Goal: Transaction & Acquisition: Purchase product/service

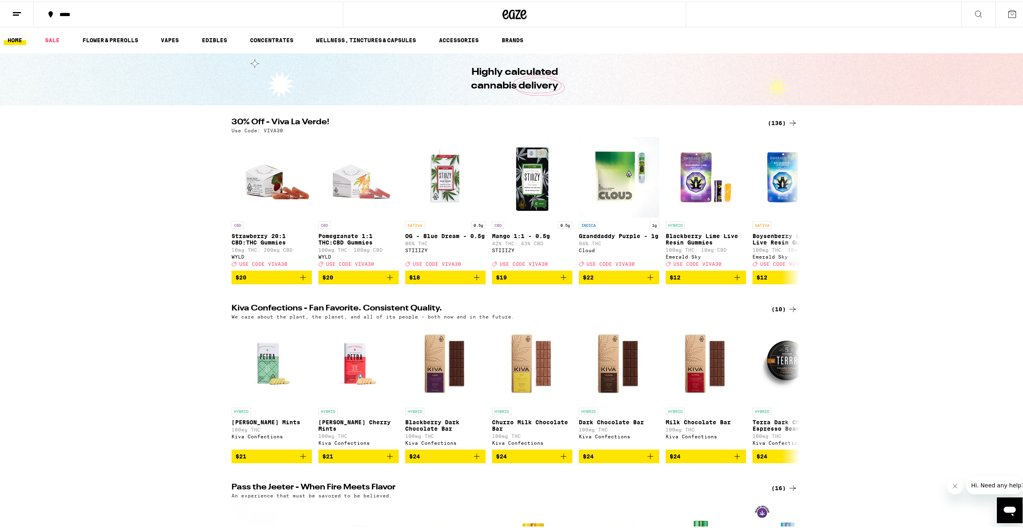
click at [776, 122] on div "(136)" at bounding box center [783, 122] width 30 height 10
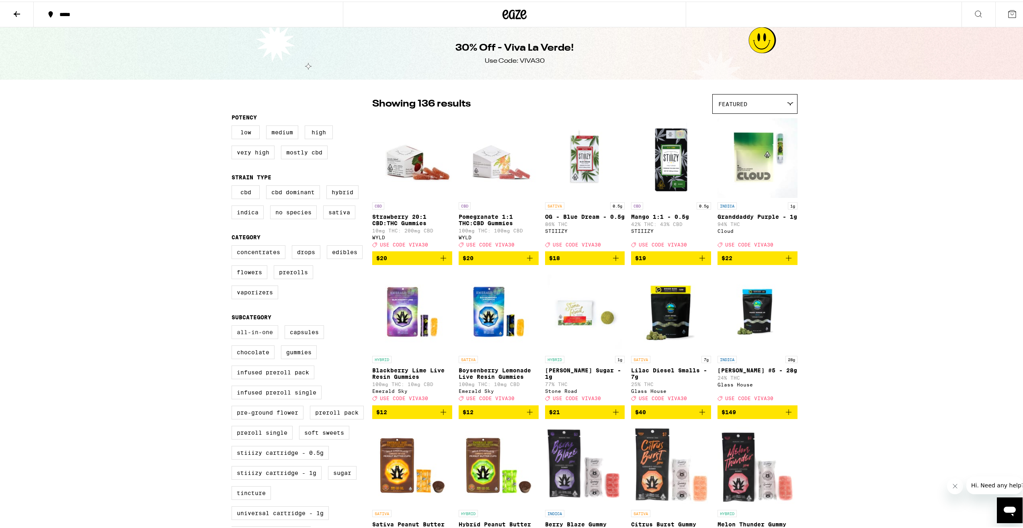
click at [259, 336] on label "All-In-One" at bounding box center [255, 331] width 47 height 14
click at [234, 325] on input "All-In-One" at bounding box center [233, 325] width 0 height 0
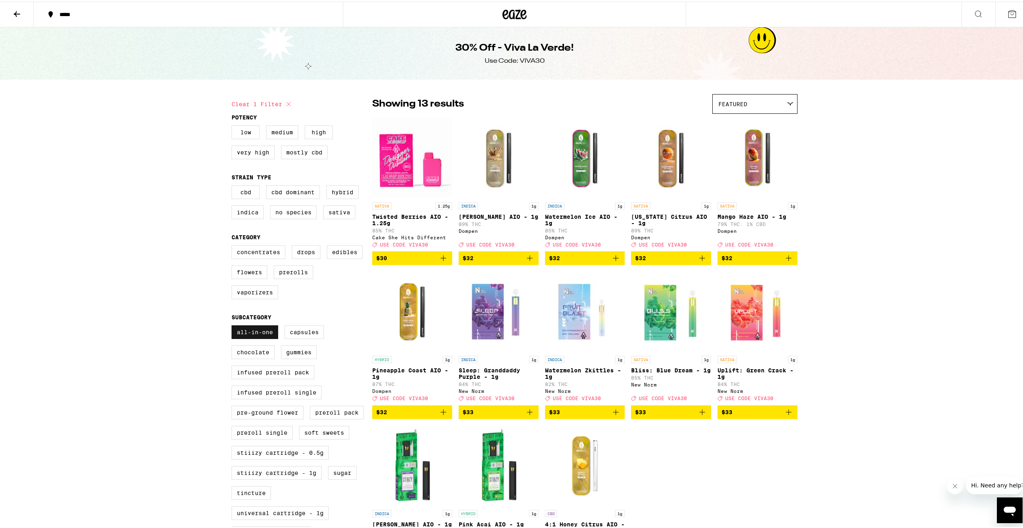
click at [246, 337] on label "All-In-One" at bounding box center [255, 331] width 47 height 14
click at [234, 325] on input "All-In-One" at bounding box center [233, 325] width 0 height 0
checkbox input "false"
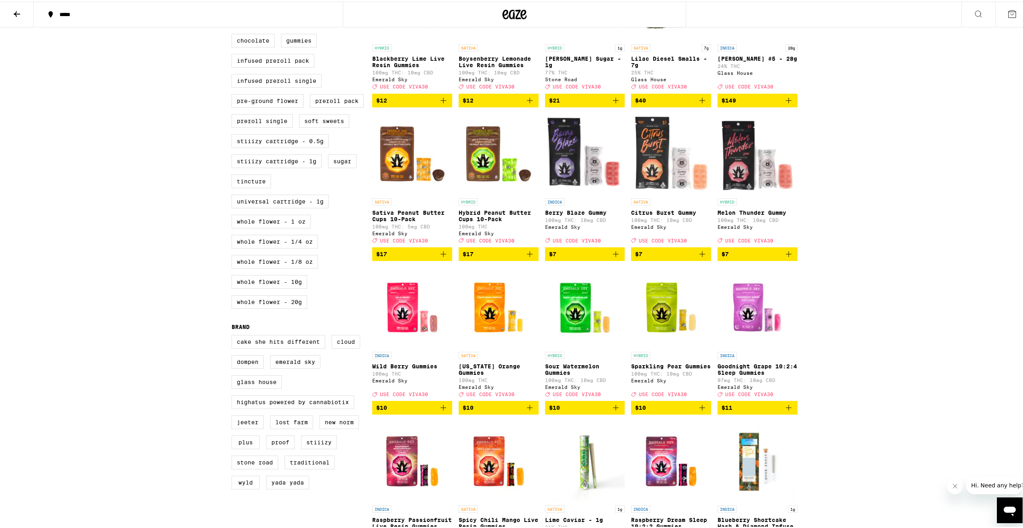
scroll to position [362, 0]
